Goal: Task Accomplishment & Management: Manage account settings

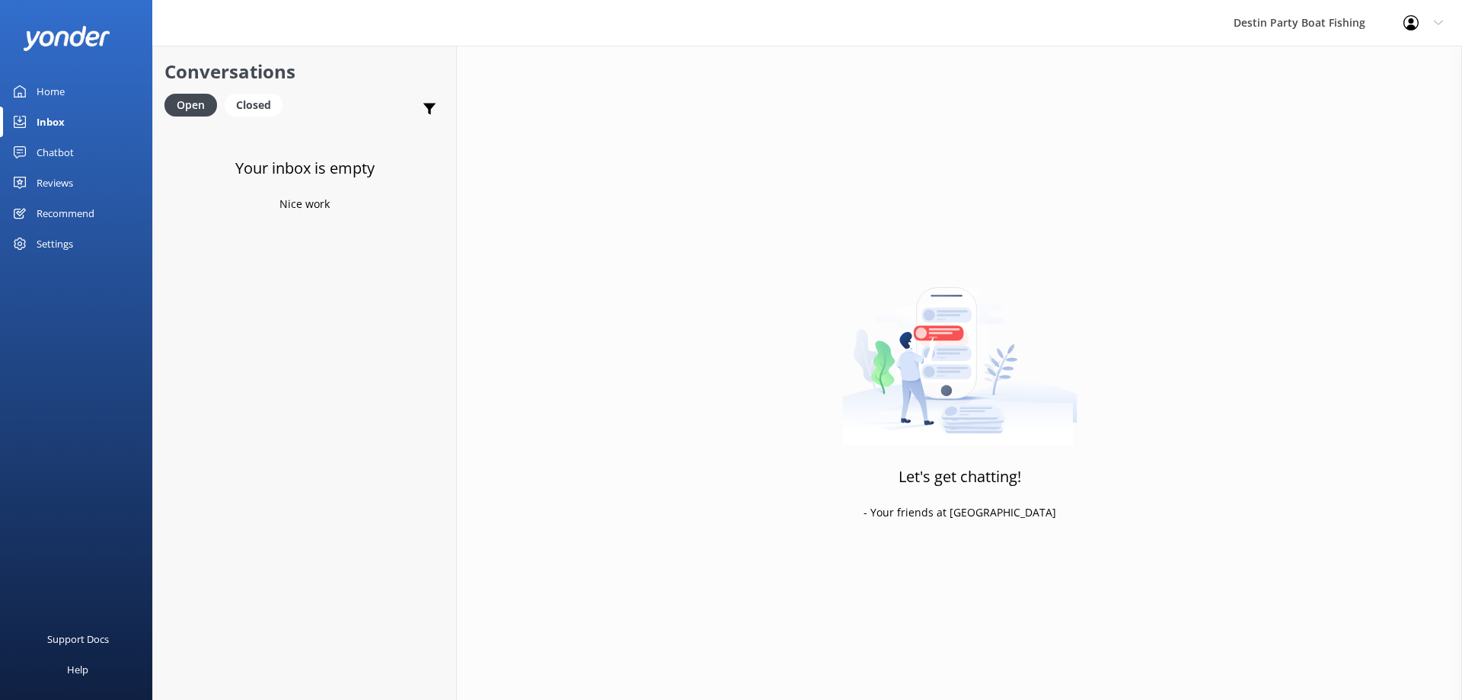
click at [57, 187] on div "Reviews" at bounding box center [55, 183] width 37 height 30
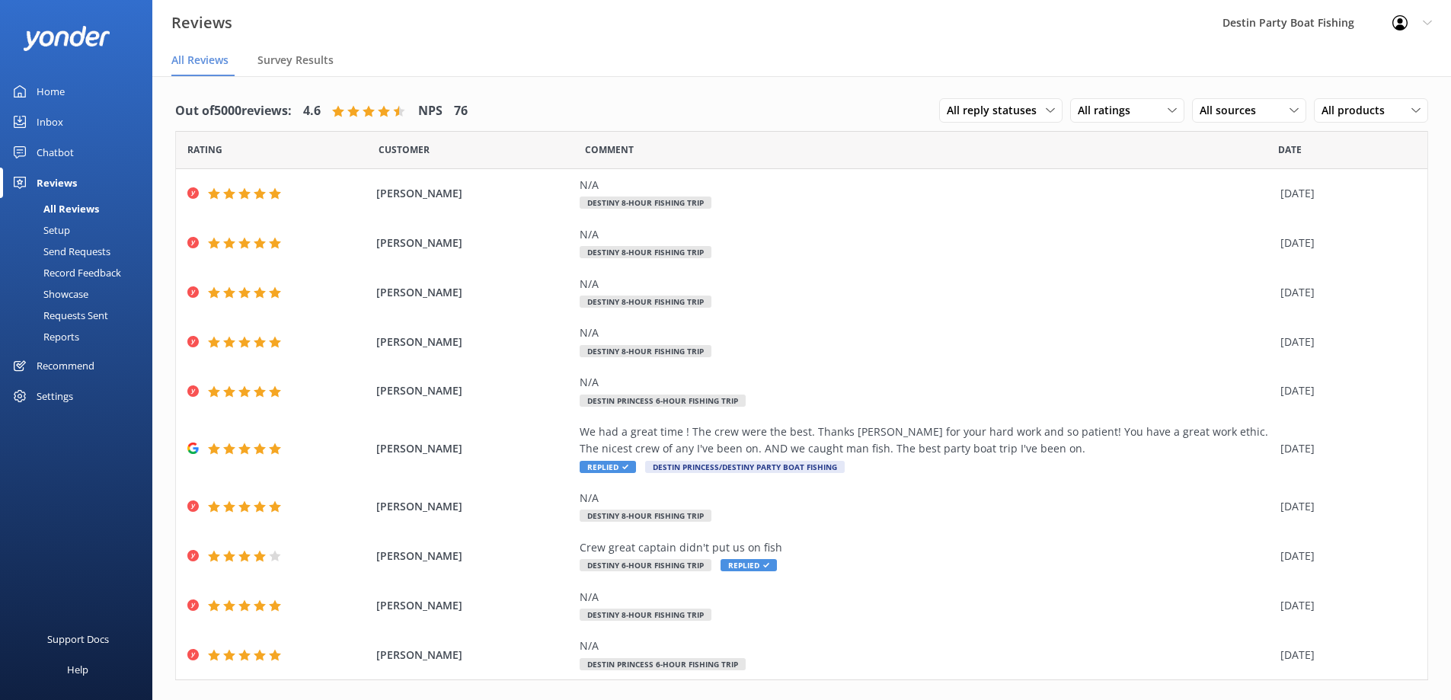
click at [53, 122] on div "Inbox" at bounding box center [50, 122] width 27 height 30
